Goal: Book appointment/travel/reservation

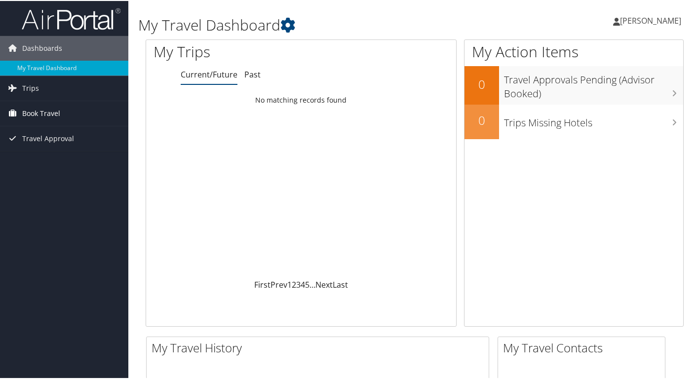
click at [84, 113] on link "Book Travel" at bounding box center [64, 112] width 128 height 25
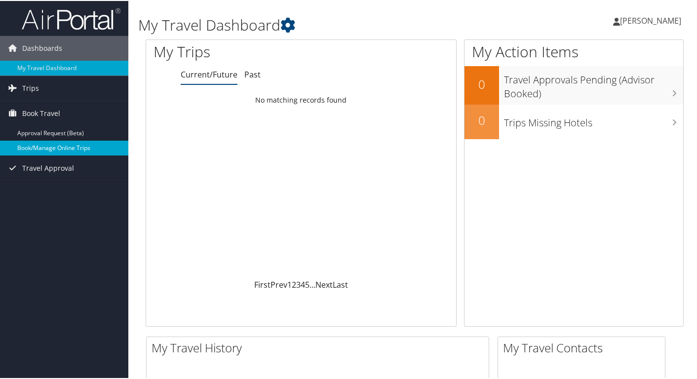
click at [56, 145] on link "Book/Manage Online Trips" at bounding box center [64, 147] width 128 height 15
